Goal: Navigation & Orientation: Find specific page/section

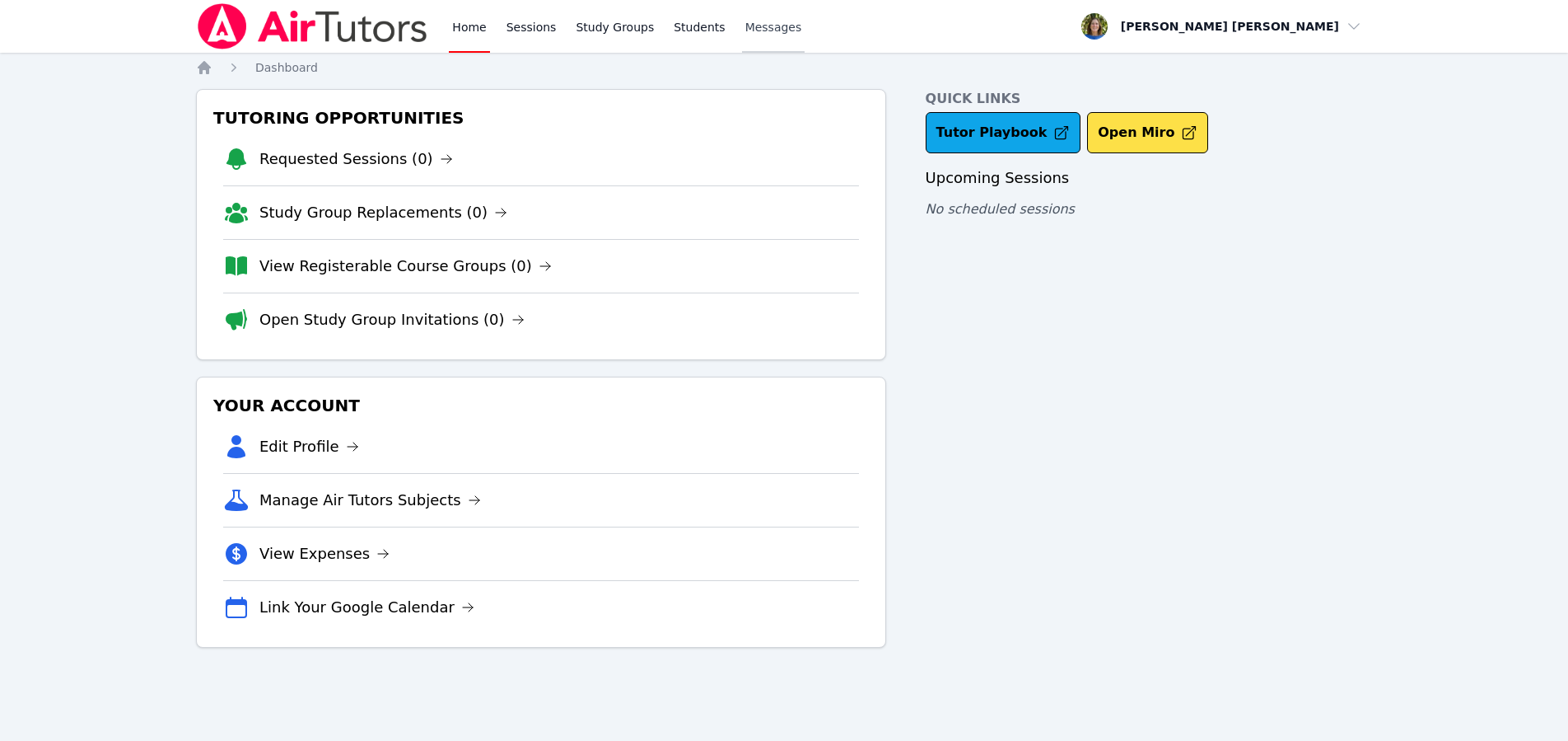
click at [767, 27] on span "Messages" at bounding box center [773, 27] width 57 height 16
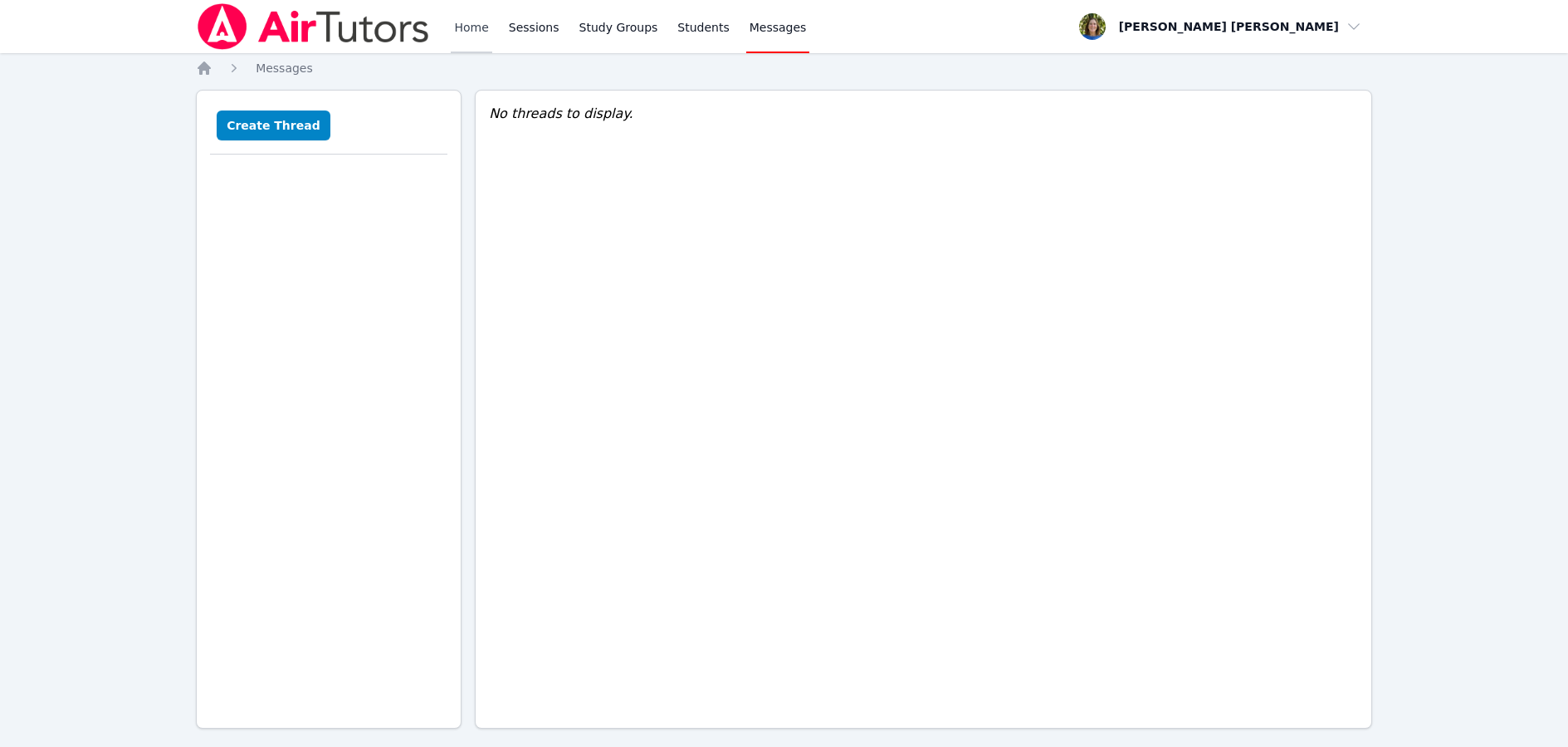
click at [458, 28] on link "Home" at bounding box center [471, 26] width 41 height 53
